Goal: Task Accomplishment & Management: Use online tool/utility

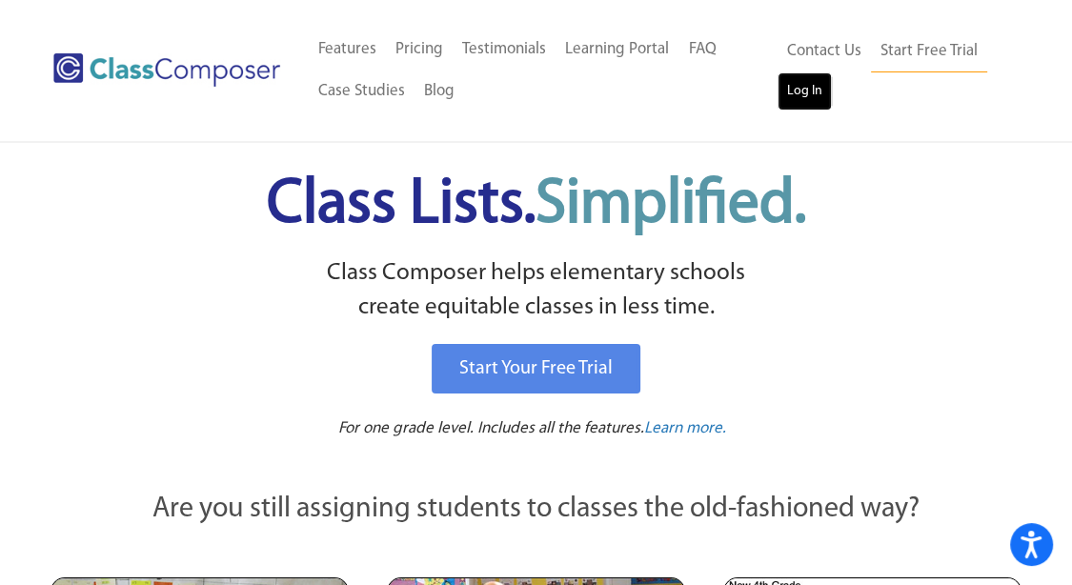
click at [798, 101] on link "Log In" at bounding box center [805, 91] width 54 height 38
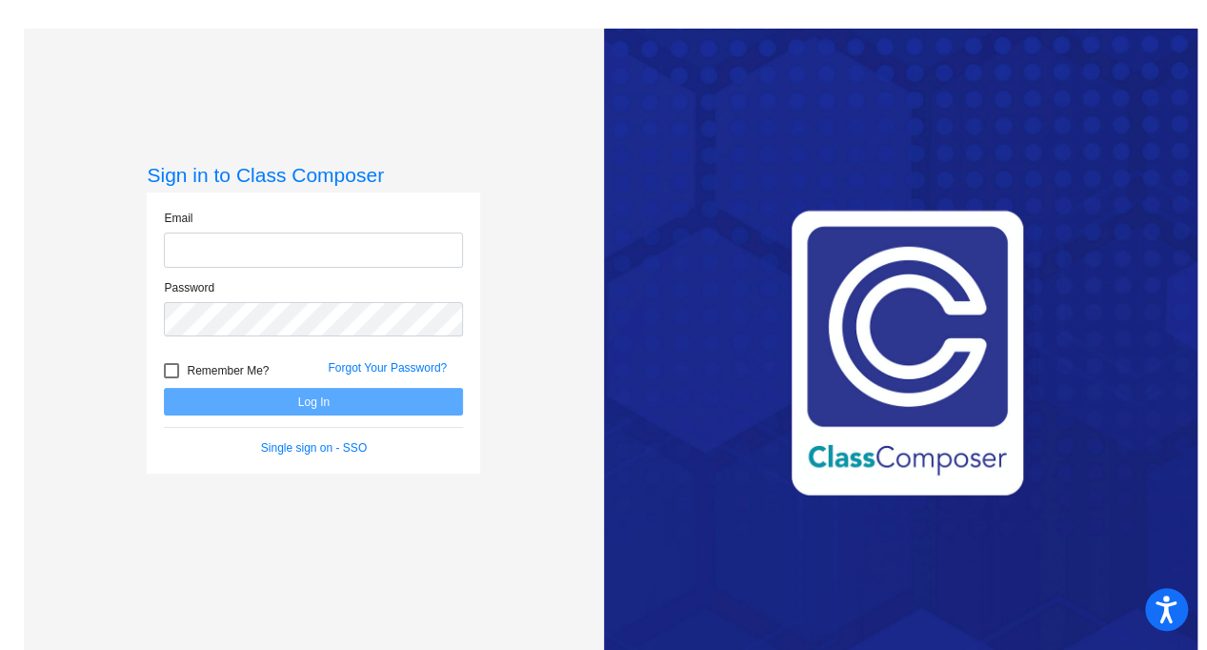
type input "[EMAIL_ADDRESS][DOMAIN_NAME]"
click at [227, 395] on button "Log In" at bounding box center [313, 402] width 299 height 28
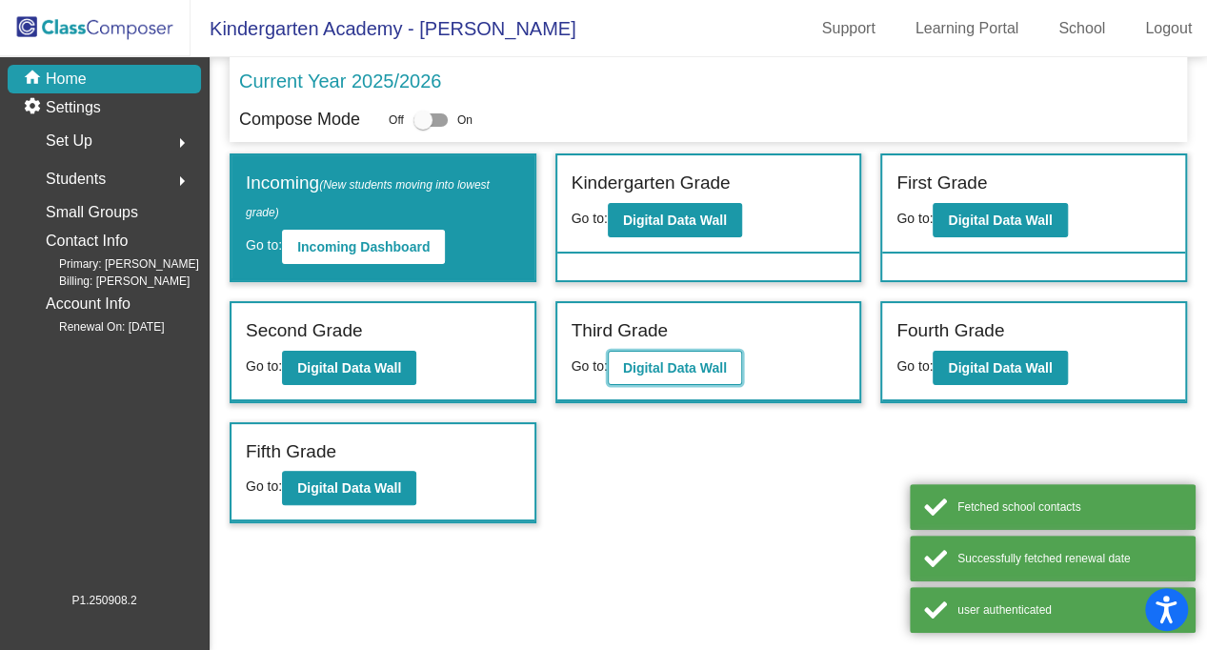
click at [635, 356] on button "Digital Data Wall" at bounding box center [675, 368] width 134 height 34
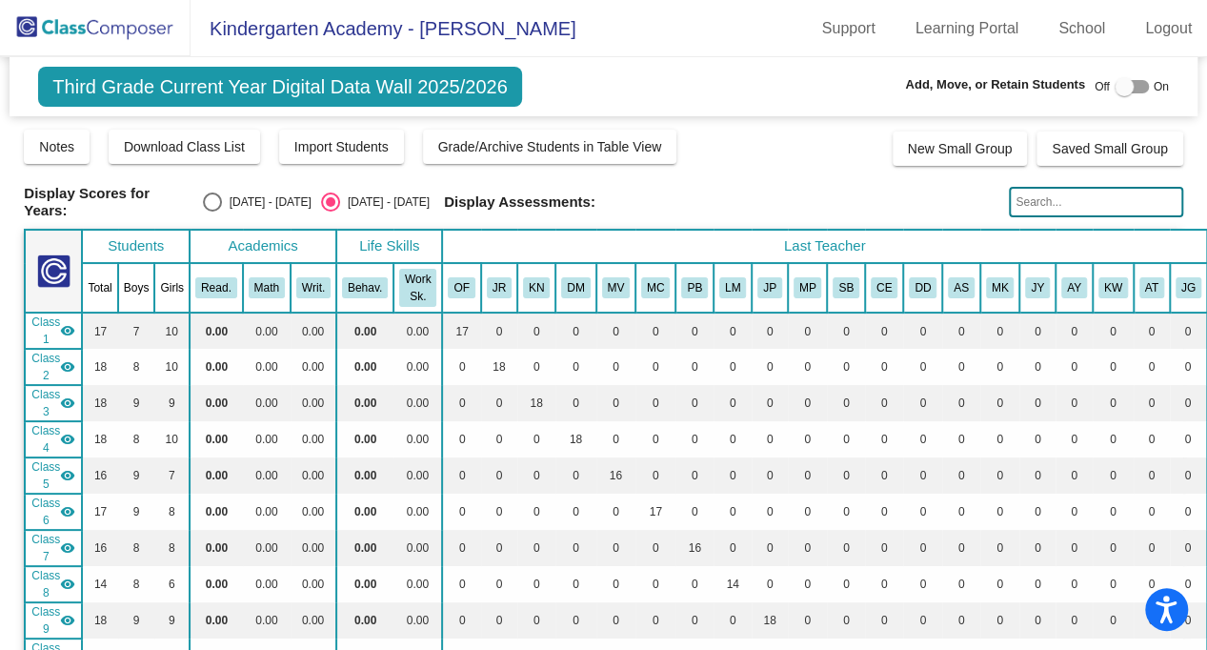
click at [1115, 88] on div at bounding box center [1124, 86] width 19 height 19
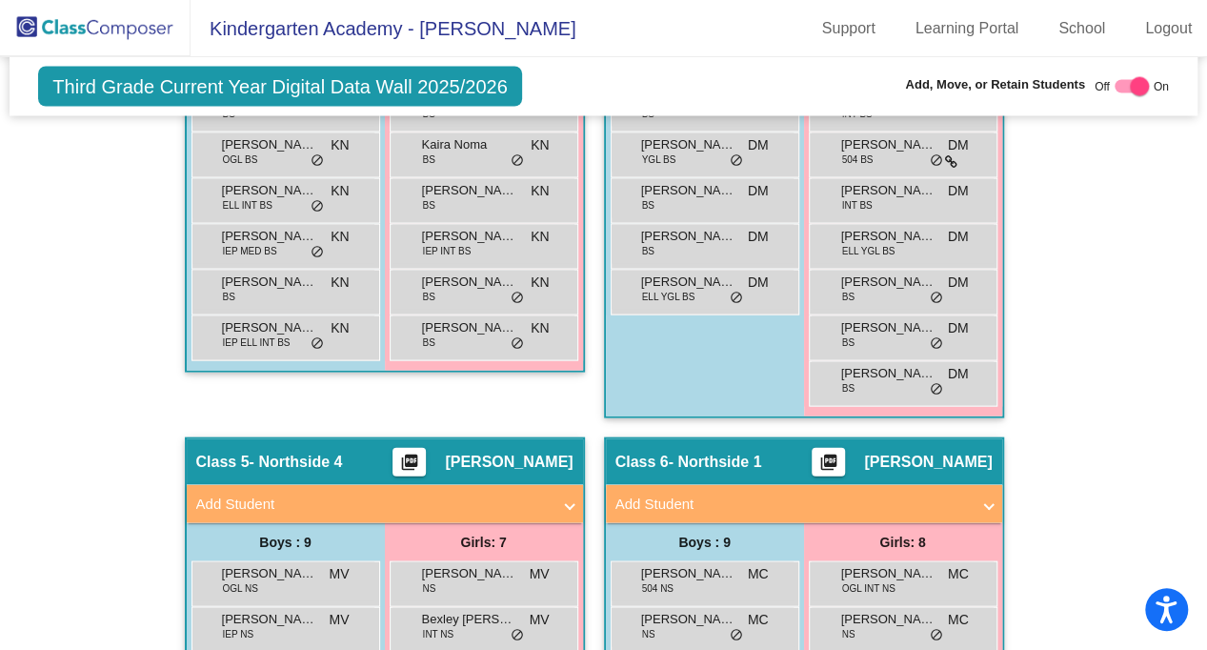
scroll to position [1799, 0]
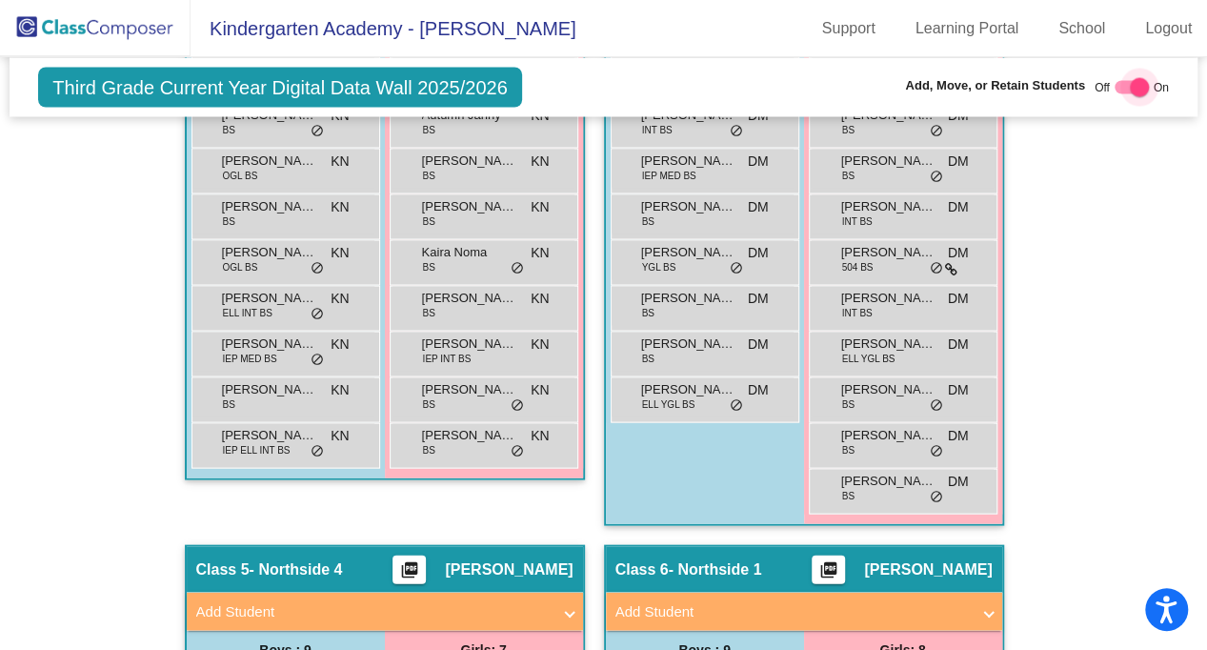
click at [1130, 89] on div at bounding box center [1139, 86] width 19 height 19
checkbox input "false"
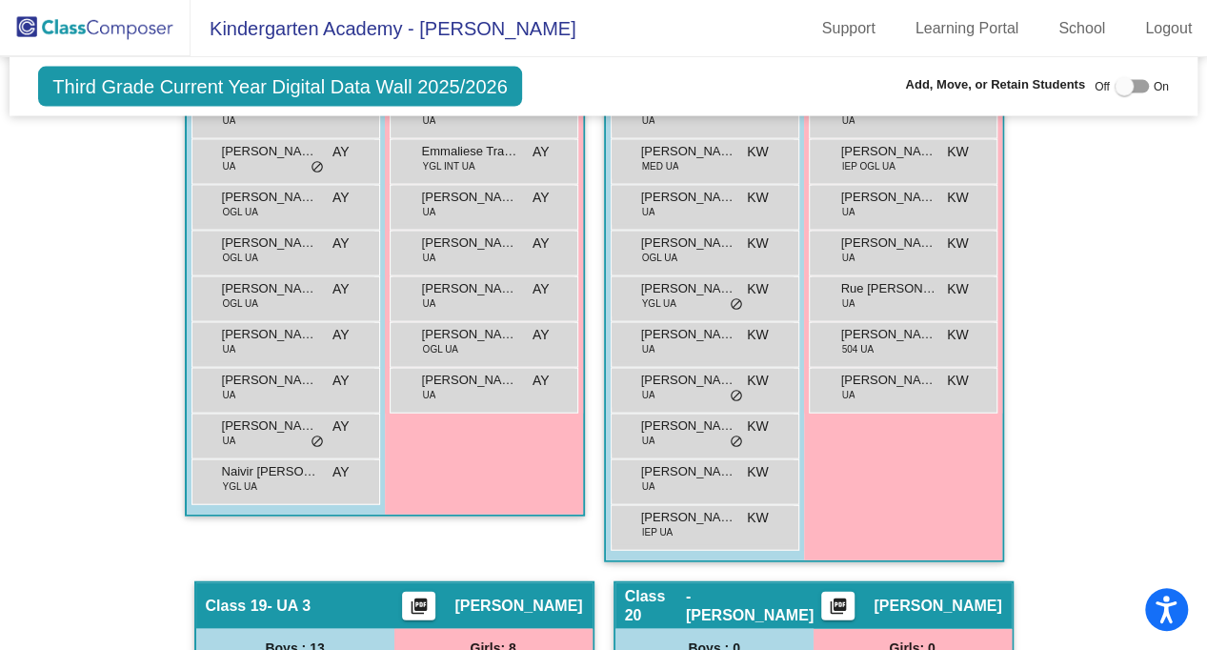
scroll to position [5853, 0]
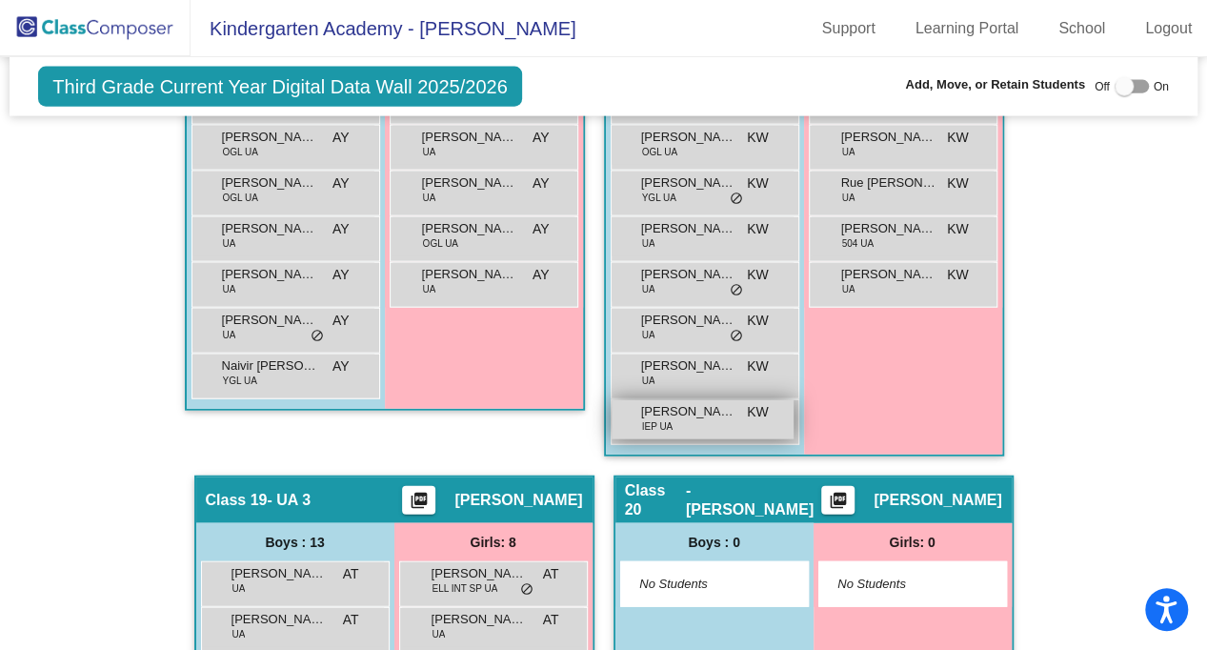
click at [718, 402] on span "Taha Amajod" at bounding box center [688, 411] width 95 height 19
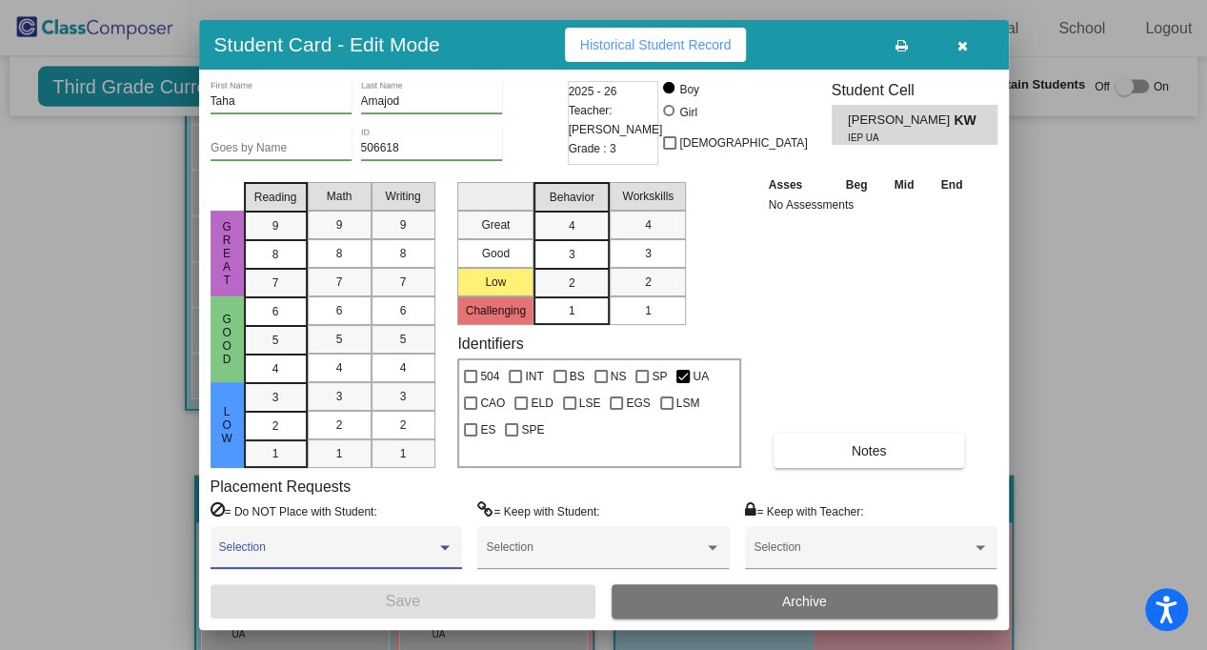
click at [449, 541] on div at bounding box center [444, 547] width 17 height 13
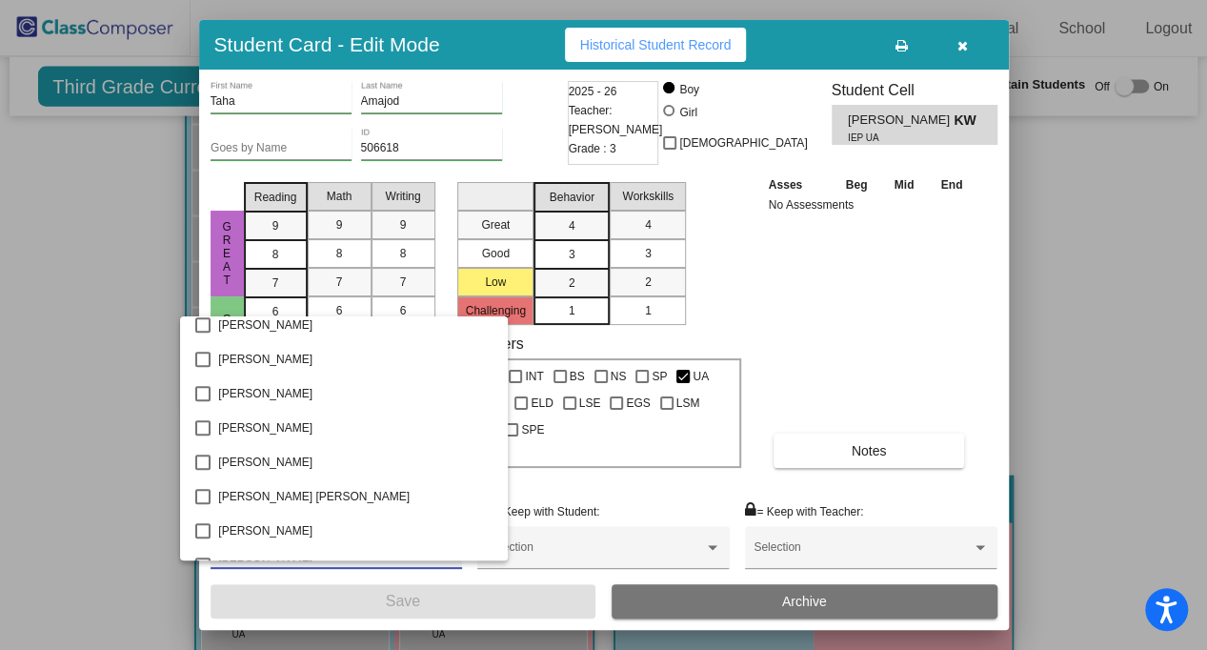
scroll to position [4970, 0]
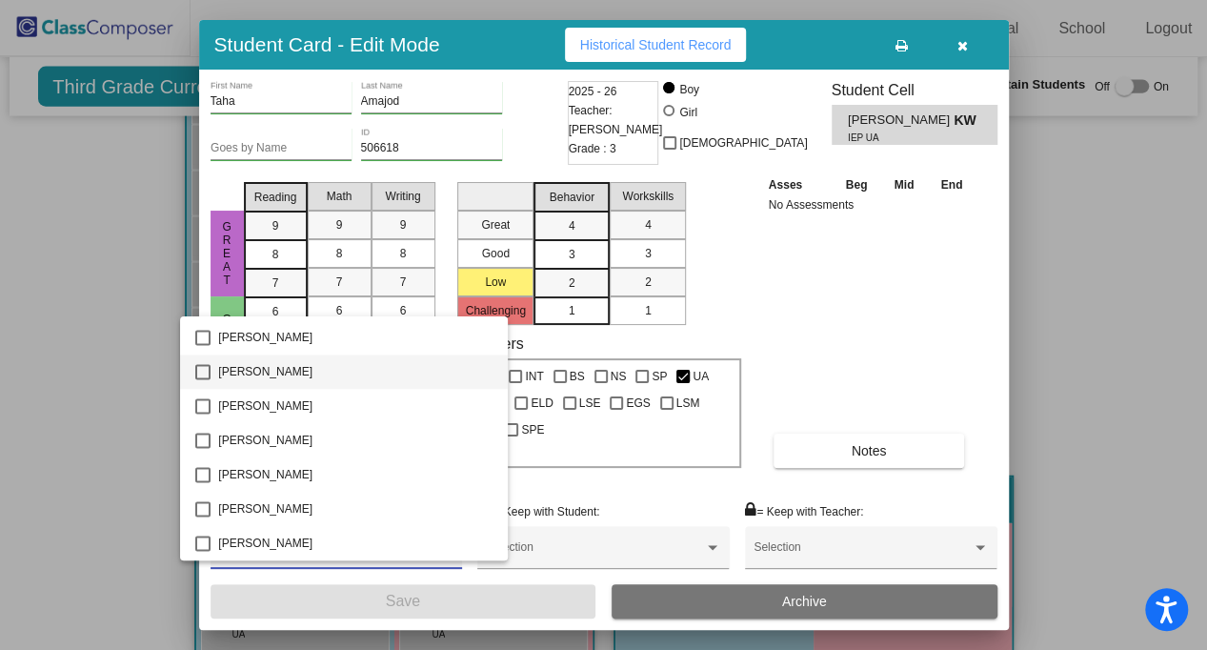
click at [209, 372] on mat-pseudo-checkbox at bounding box center [202, 371] width 15 height 15
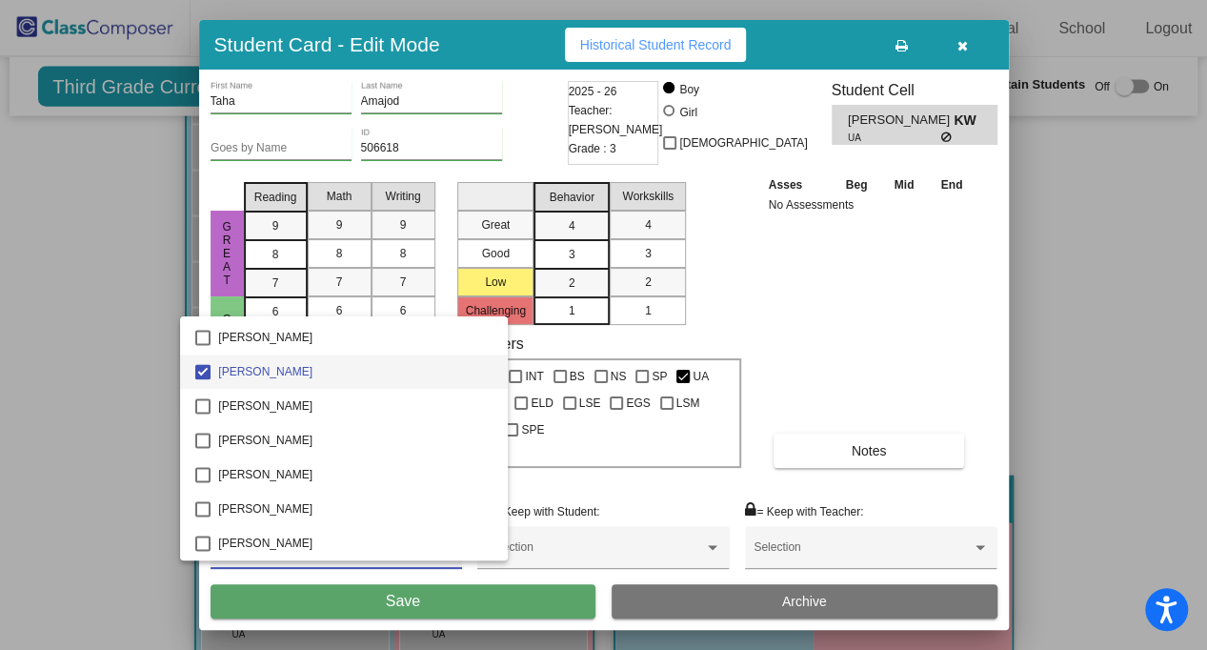
click at [896, 331] on div at bounding box center [603, 325] width 1207 height 650
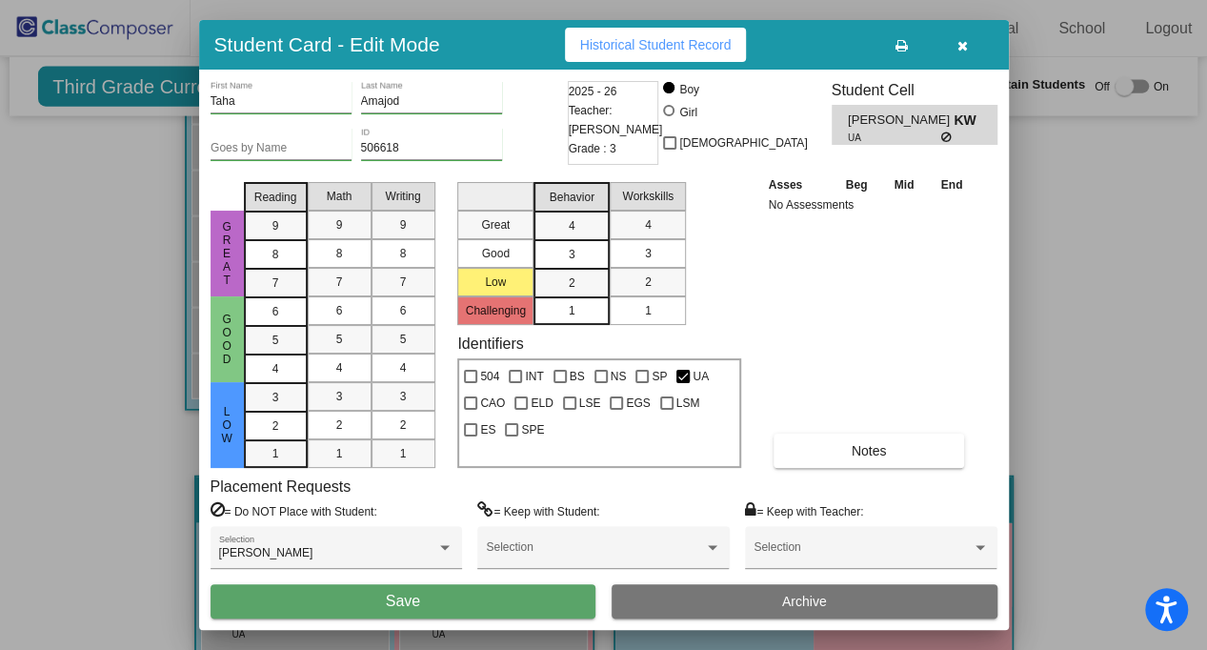
click at [450, 597] on button "Save" at bounding box center [404, 601] width 386 height 34
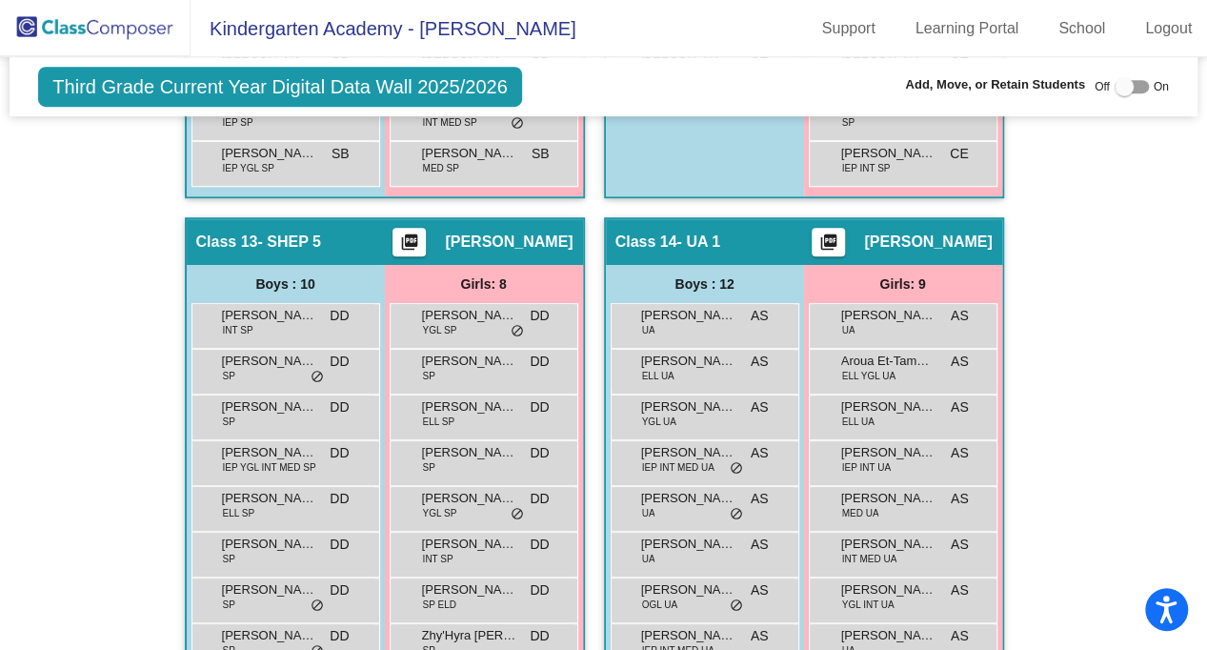
scroll to position [4267, 0]
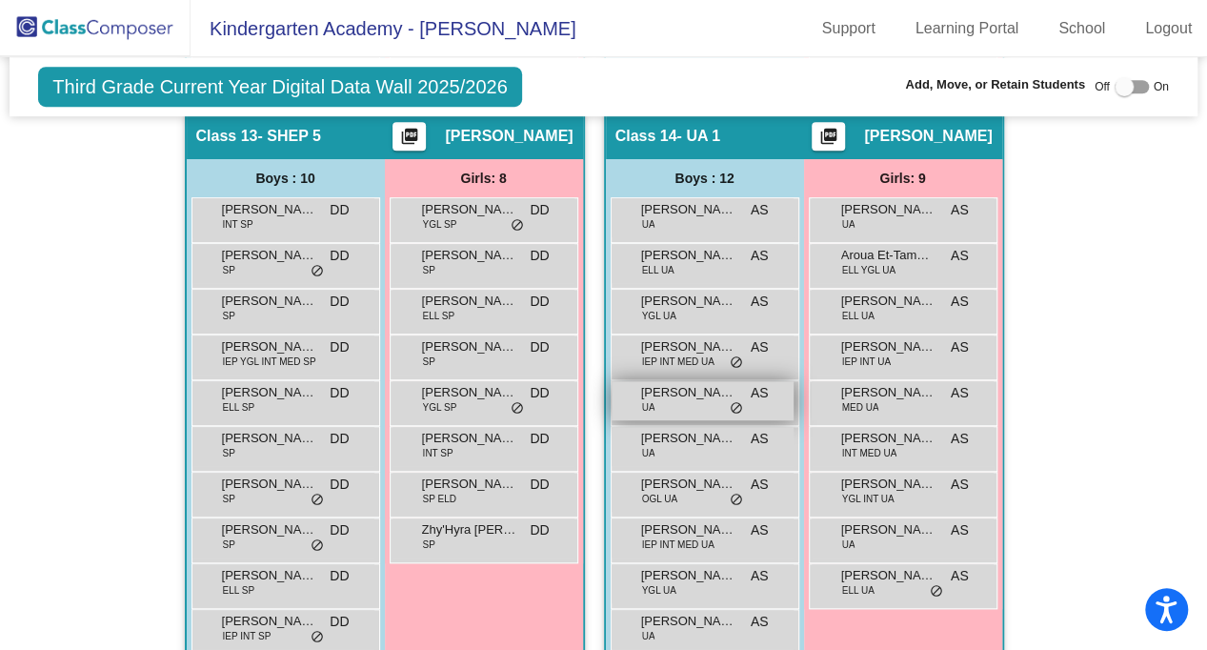
click at [699, 390] on div "Henry Cheatham UA AS lock do_not_disturb_alt" at bounding box center [703, 400] width 182 height 39
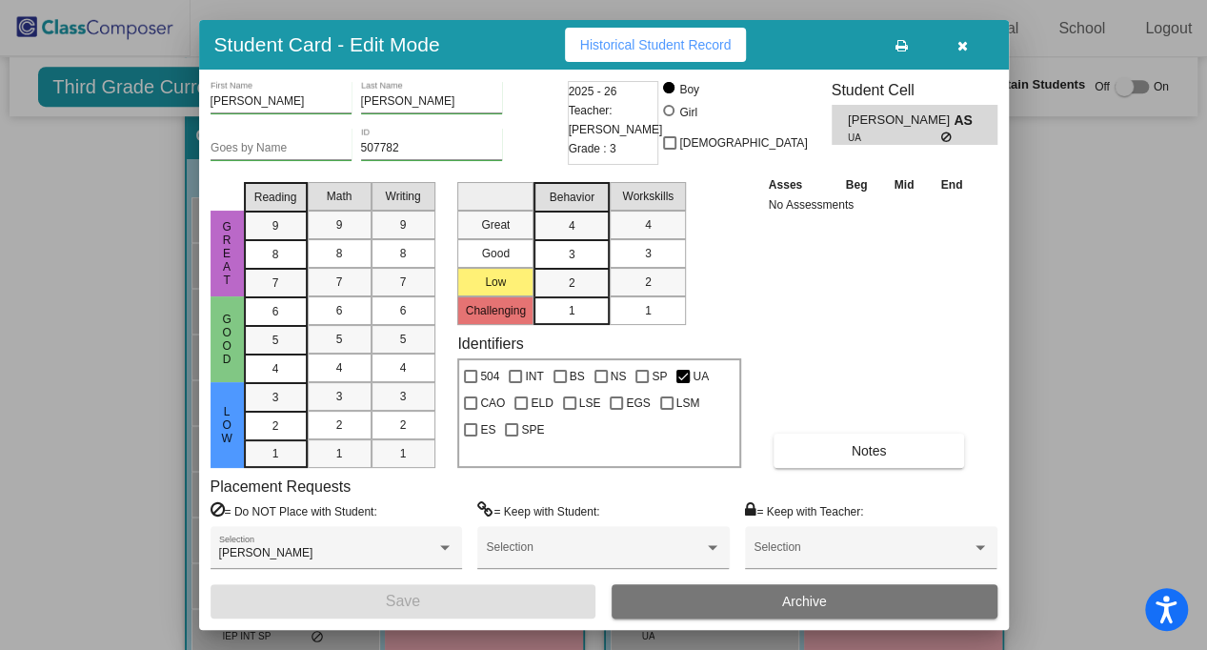
click at [962, 47] on icon "button" at bounding box center [963, 45] width 10 height 13
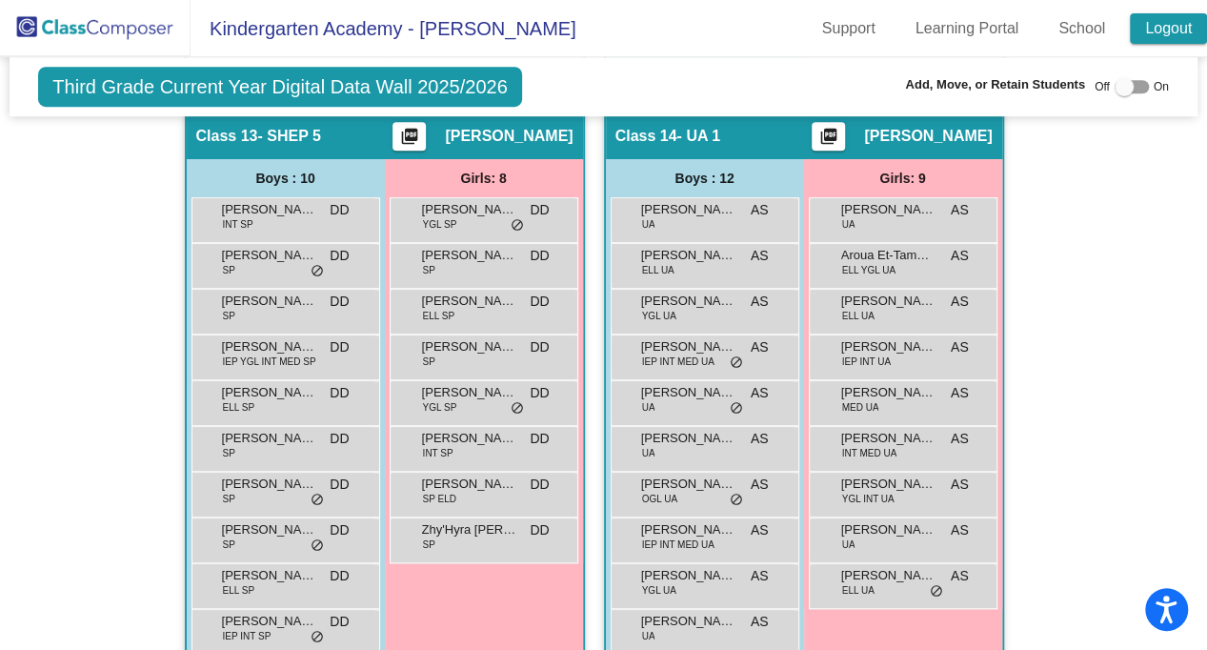
click at [1164, 31] on link "Logout" at bounding box center [1168, 28] width 77 height 30
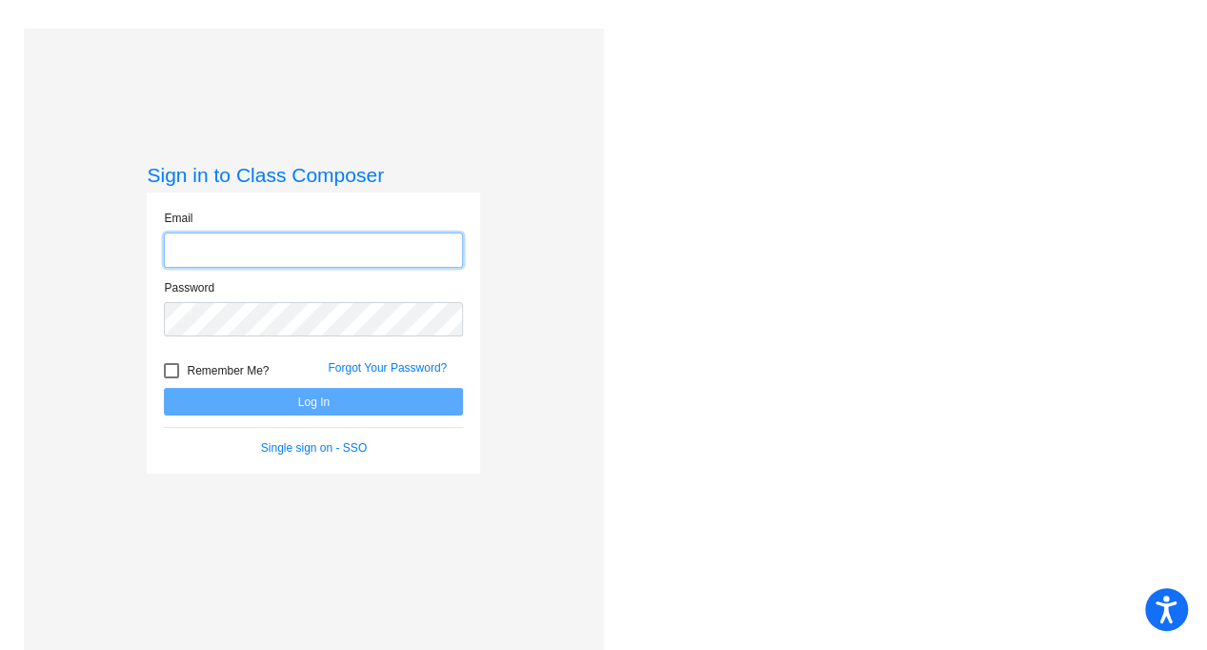
type input "dpadfield@mbgsd.org"
